Goal: Task Accomplishment & Management: Manage account settings

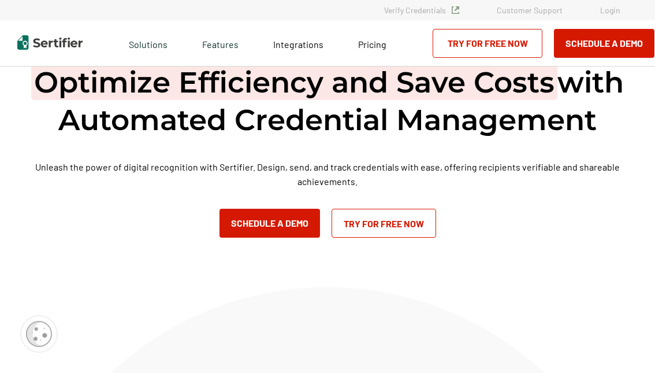
click at [608, 13] on link "Login" at bounding box center [610, 10] width 20 height 10
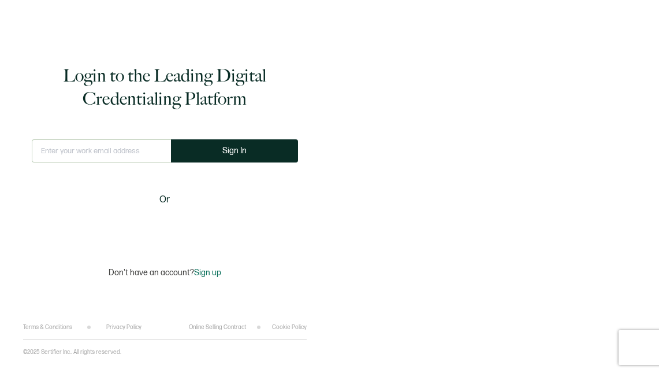
click at [76, 152] on input "text" at bounding box center [101, 150] width 139 height 23
type input "[EMAIL_ADDRESS][DOMAIN_NAME]"
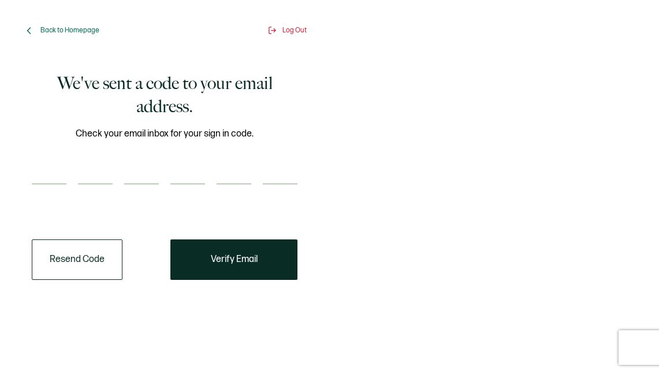
click at [38, 170] on input "number" at bounding box center [49, 172] width 35 height 23
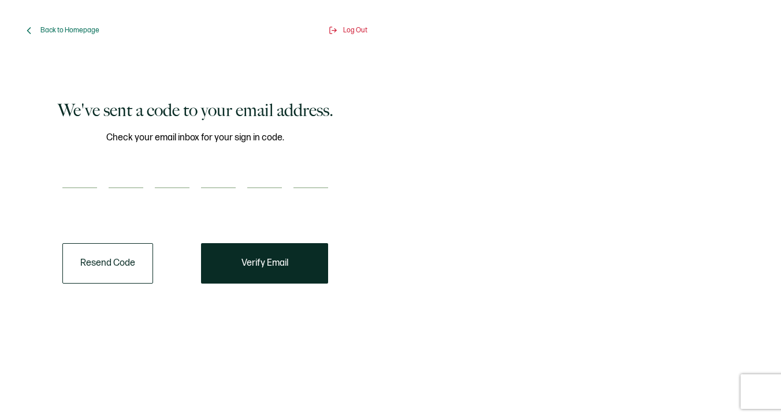
click at [82, 175] on input "number" at bounding box center [79, 176] width 35 height 23
type input "6"
type input "8"
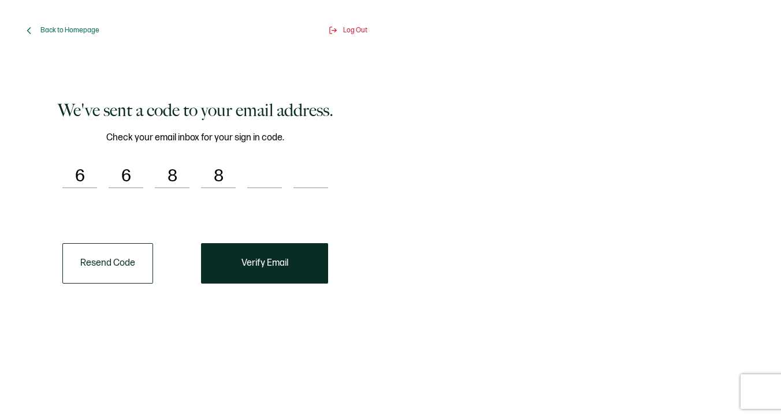
type input "4"
type input "9"
